Goal: Use online tool/utility: Utilize a website feature to perform a specific function

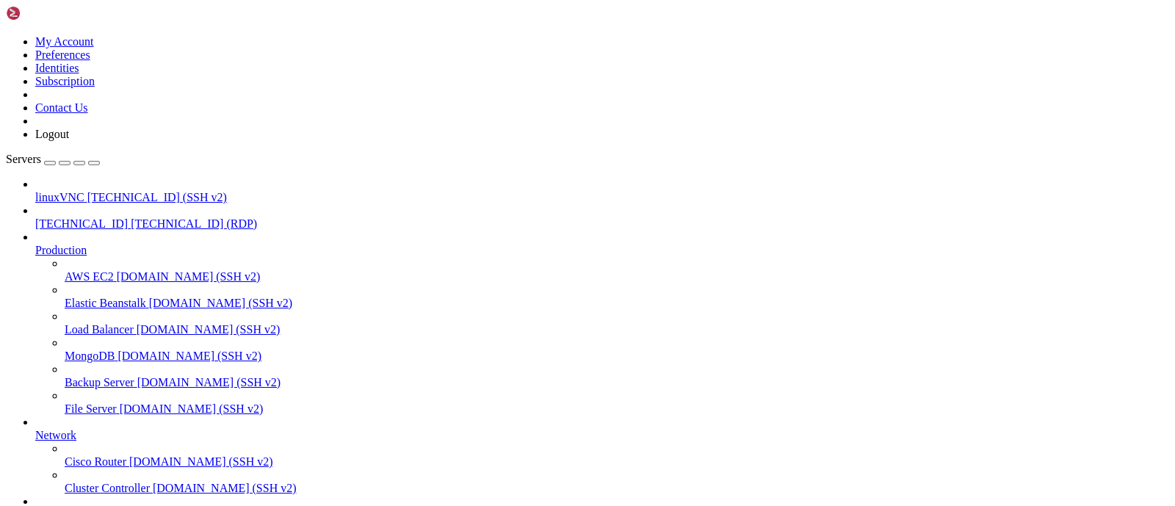
drag, startPoint x: 117, startPoint y: 821, endPoint x: 203, endPoint y: 924, distance: 134.0
drag, startPoint x: 228, startPoint y: 929, endPoint x: 361, endPoint y: 990, distance: 145.9
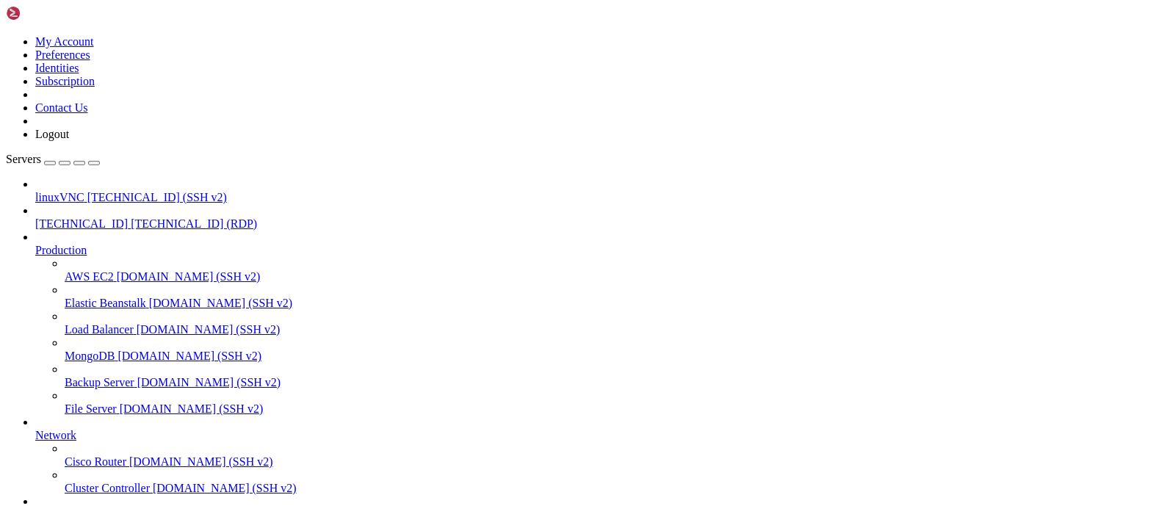
drag, startPoint x: 261, startPoint y: 954, endPoint x: 266, endPoint y: 920, distance: 34.9
